Goal: Transaction & Acquisition: Subscribe to service/newsletter

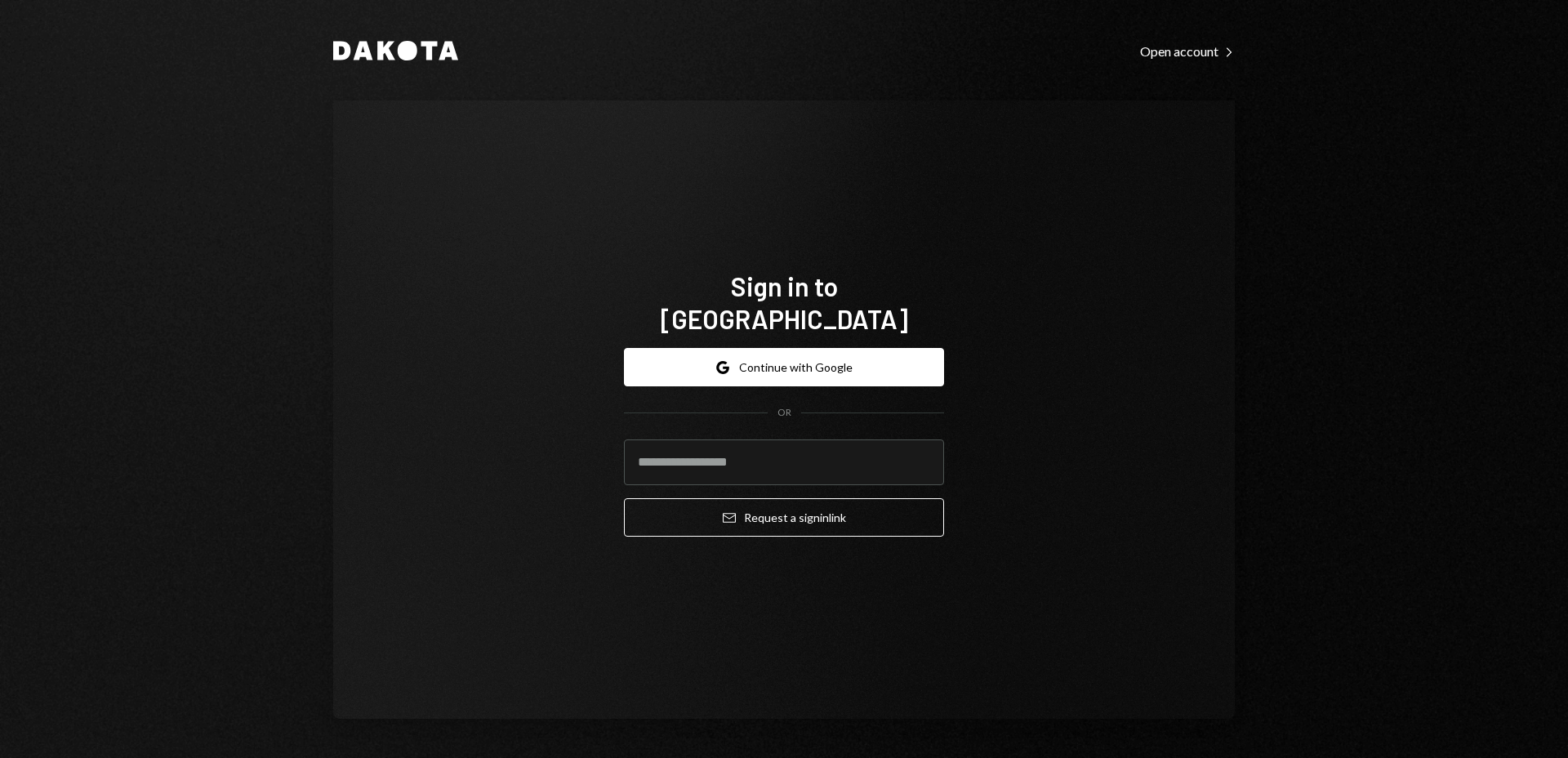
click at [1185, 59] on div "Dakota Open account Right Caret" at bounding box center [784, 50] width 901 height 22
click at [1180, 52] on div "Open account Right Caret" at bounding box center [1187, 51] width 95 height 16
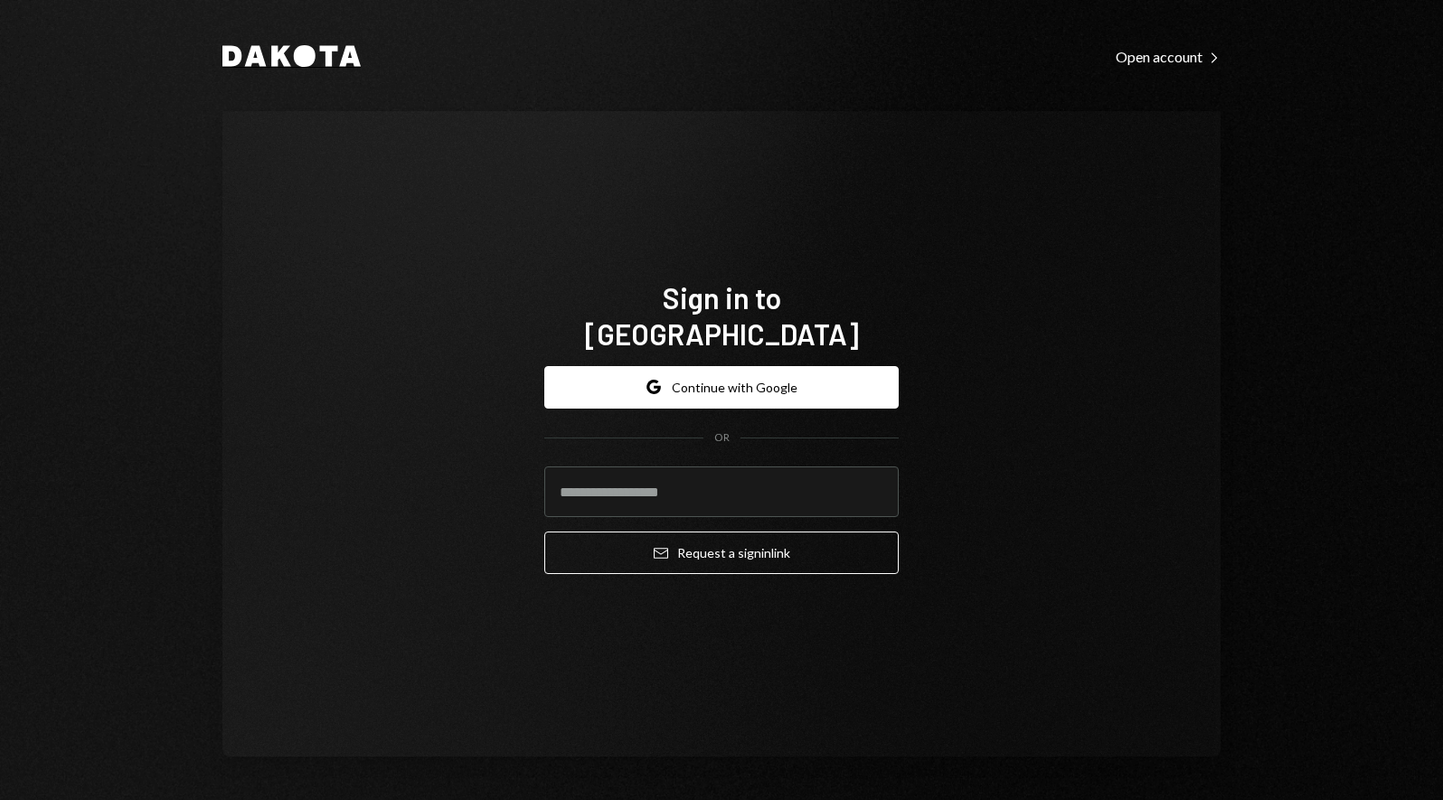
click at [263, 47] on icon "Dakota" at bounding box center [291, 56] width 138 height 22
